Goal: Transaction & Acquisition: Purchase product/service

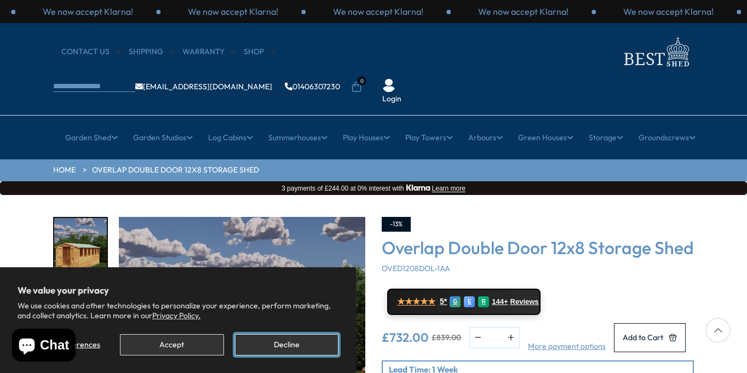
click at [279, 346] on button "Decline" at bounding box center [287, 344] width 104 height 21
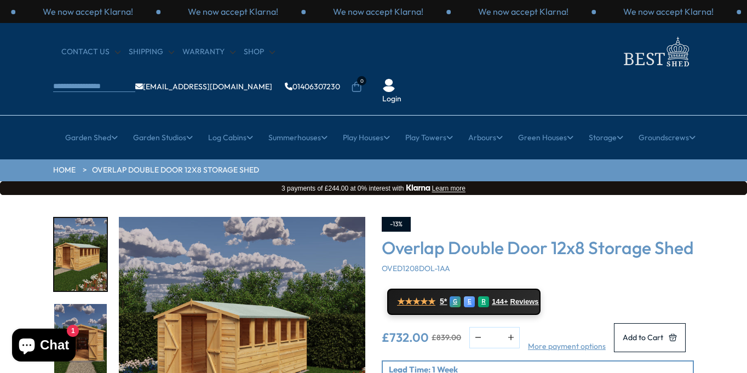
click at [66, 304] on img "2 / 23" at bounding box center [80, 340] width 53 height 73
click at [66, 226] on img "1 / 23" at bounding box center [80, 254] width 53 height 73
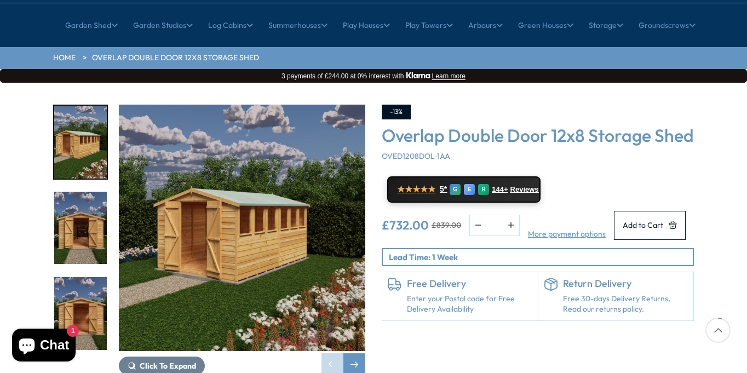
scroll to position [124, 0]
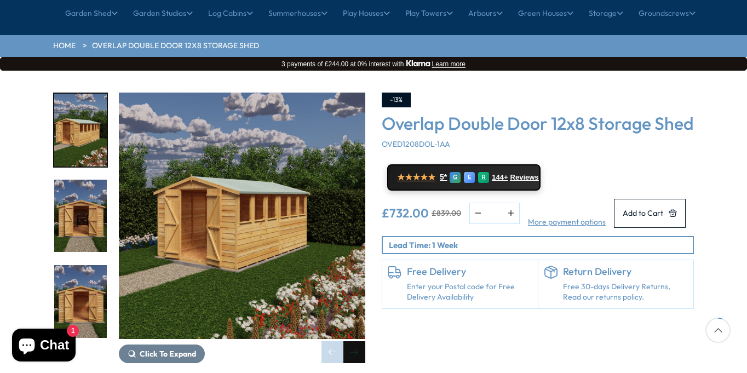
click at [351, 341] on div "Next slide" at bounding box center [354, 352] width 22 height 22
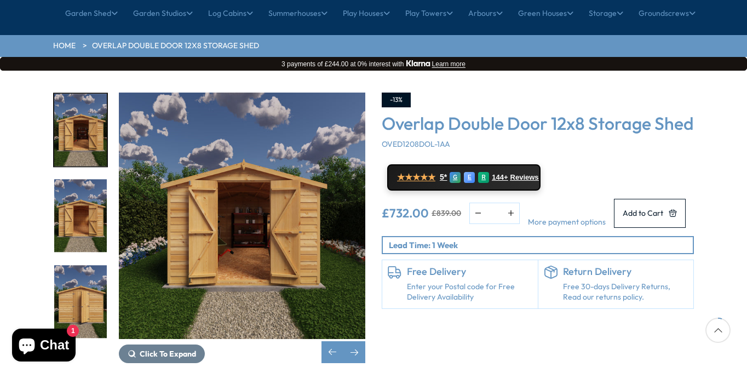
click at [570, 223] on link "More payment options" at bounding box center [567, 222] width 78 height 11
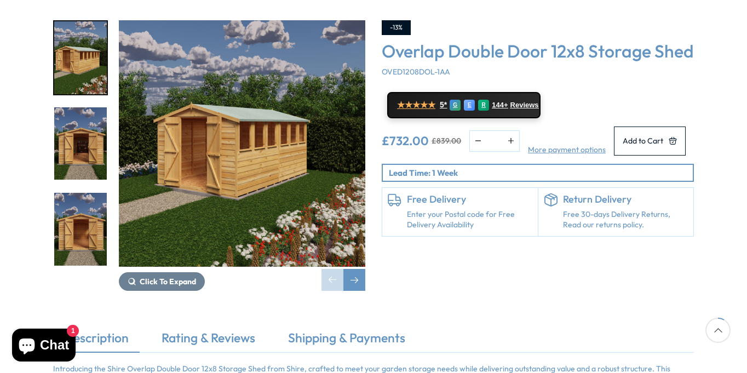
scroll to position [198, 0]
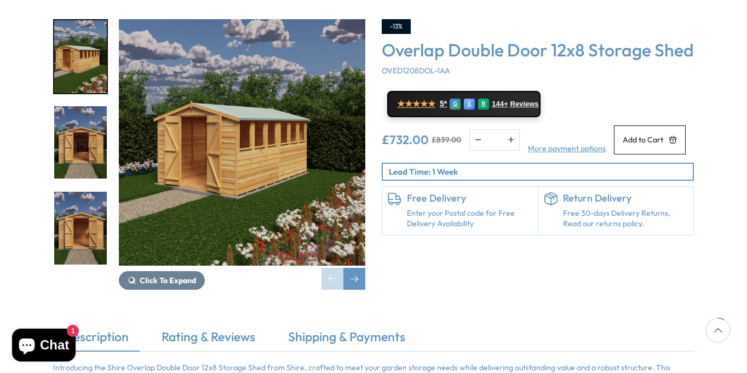
click at [481, 225] on link "Enter your Postal code for Free Delivery Availability" at bounding box center [469, 218] width 125 height 21
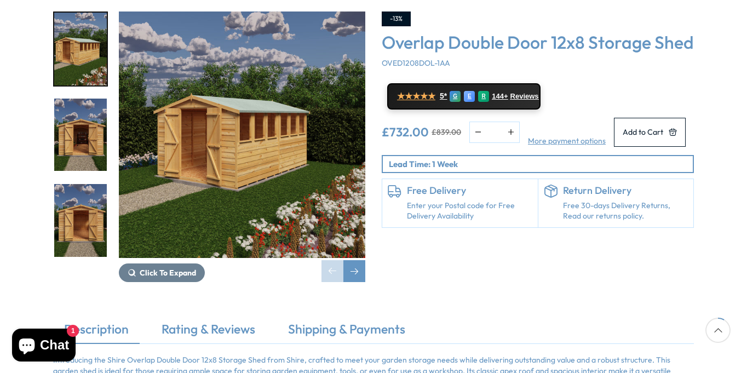
scroll to position [218, 0]
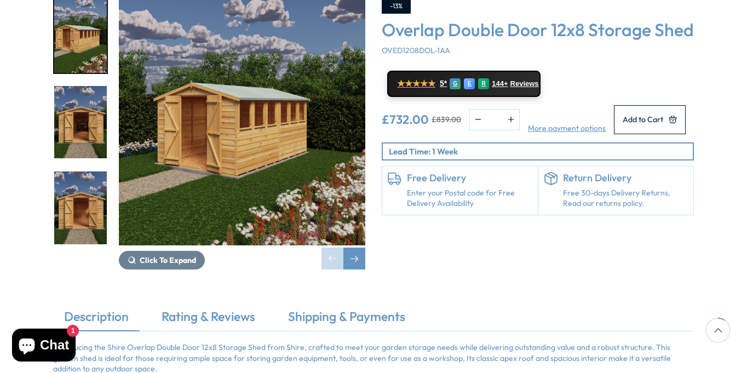
click at [463, 198] on link "Enter your Postal code for Free Delivery Availability" at bounding box center [469, 198] width 125 height 21
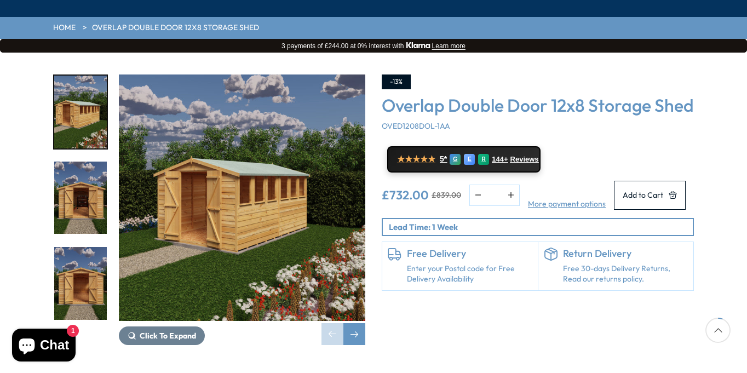
scroll to position [143, 0]
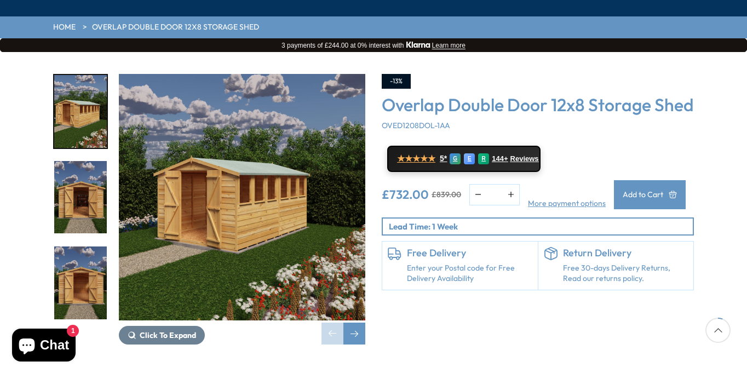
click at [642, 191] on span "Add to Cart" at bounding box center [643, 195] width 41 height 8
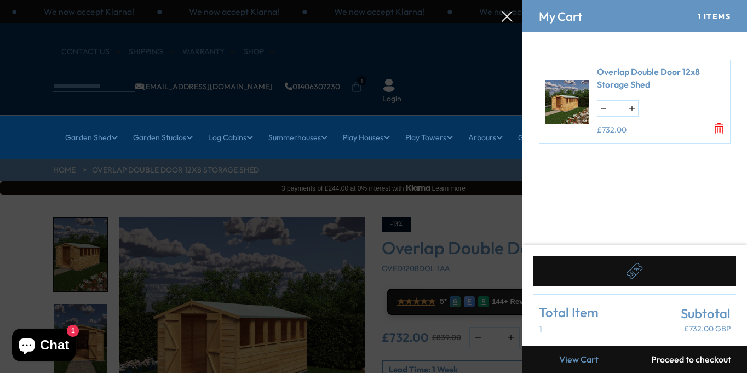
click at [634, 268] on icon at bounding box center [635, 271] width 16 height 16
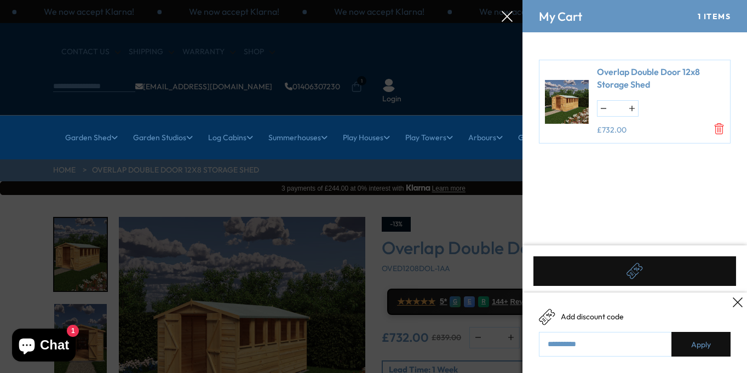
click at [697, 346] on link "Apply" at bounding box center [701, 344] width 59 height 25
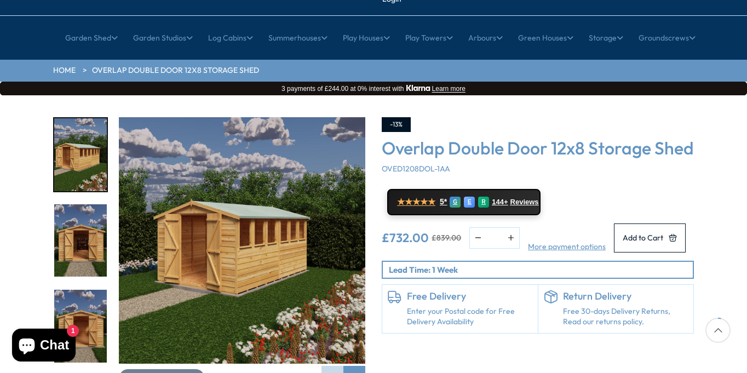
scroll to position [91, 0]
